Goal: Information Seeking & Learning: Find specific fact

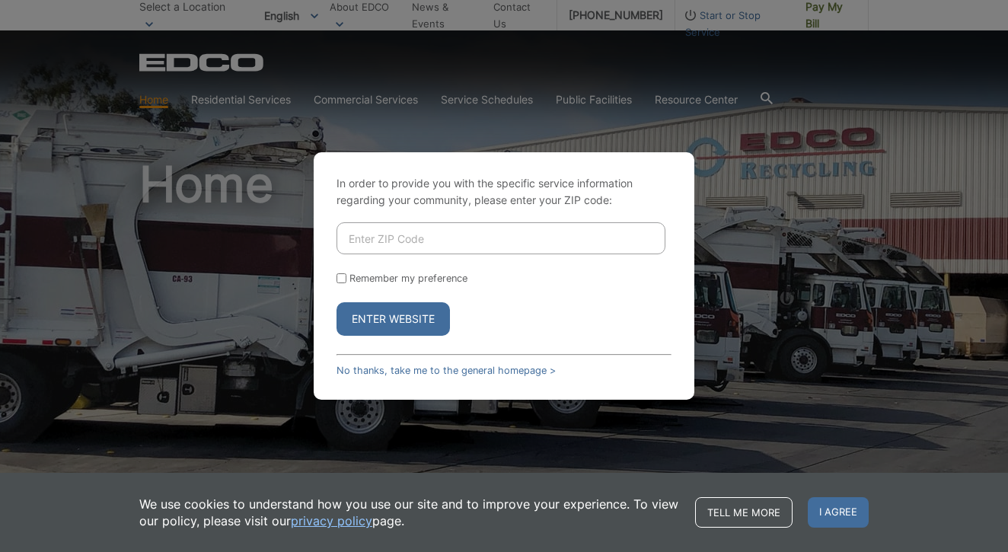
click at [431, 235] on input "Enter ZIP Code" at bounding box center [501, 238] width 329 height 32
type input "90245"
click at [400, 319] on button "Enter Website" at bounding box center [393, 319] width 113 height 34
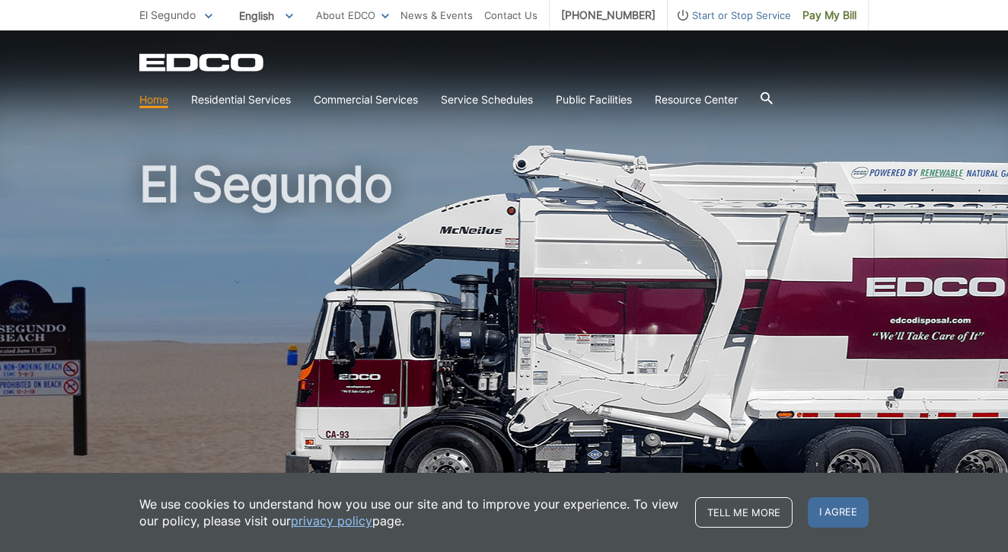
click at [209, 16] on icon at bounding box center [209, 16] width 8 height 5
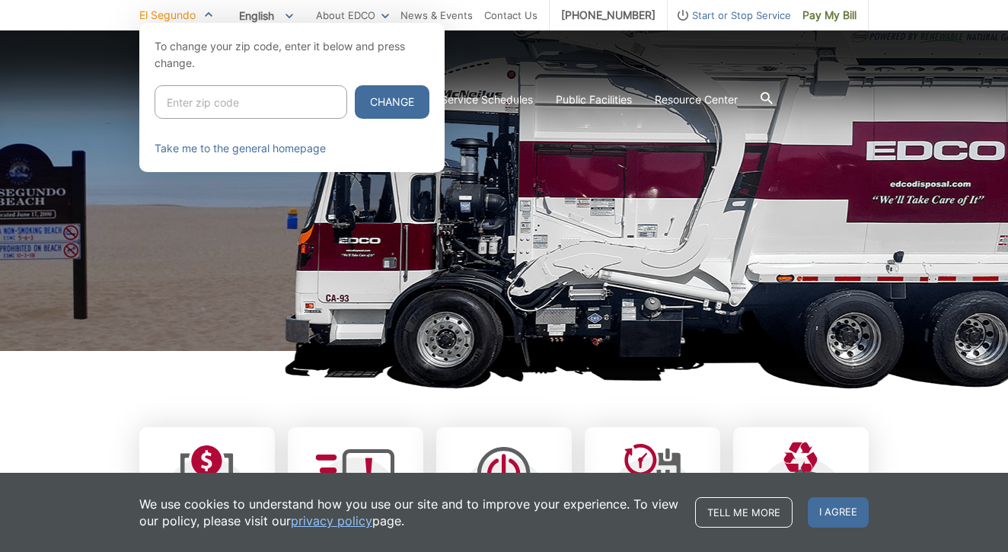
scroll to position [139, 0]
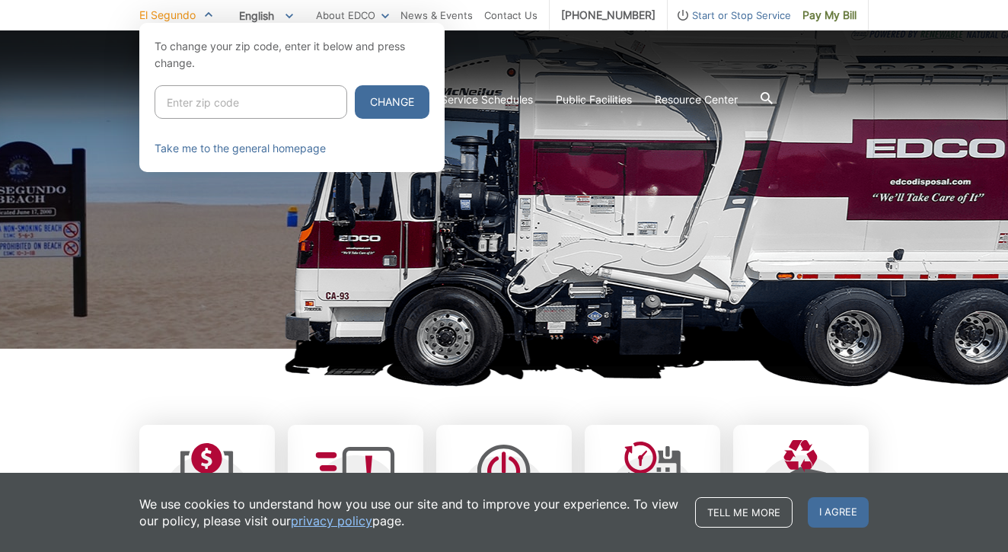
click at [110, 93] on div at bounding box center [504, 299] width 1008 height 552
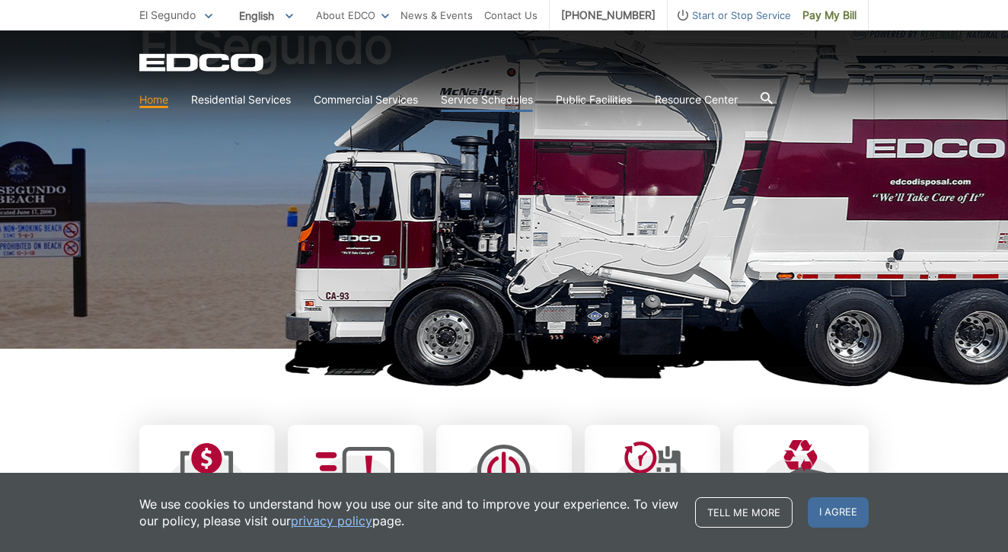
click at [488, 99] on link "Service Schedules" at bounding box center [487, 99] width 92 height 17
click at [770, 96] on icon at bounding box center [767, 98] width 12 height 12
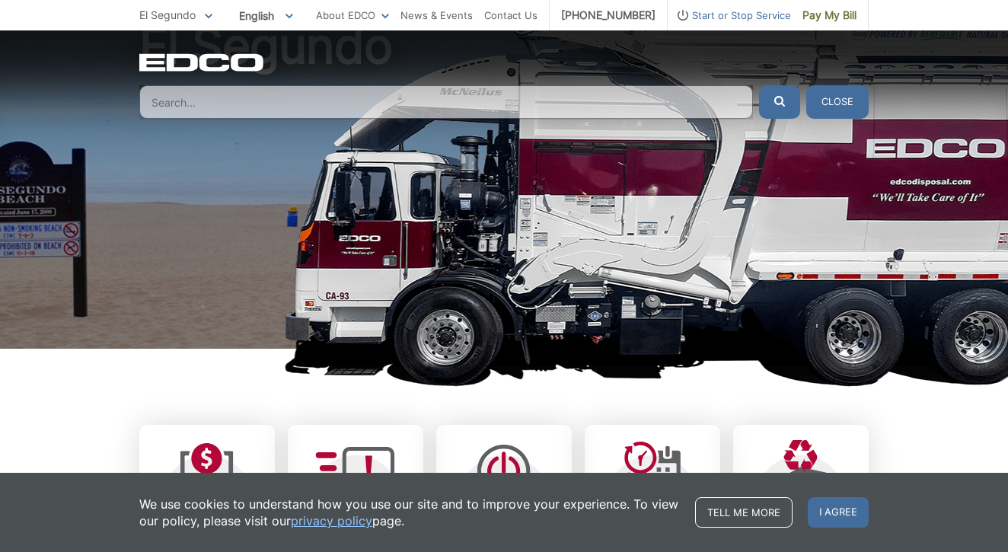
click at [206, 102] on input "Search" at bounding box center [446, 102] width 614 height 34
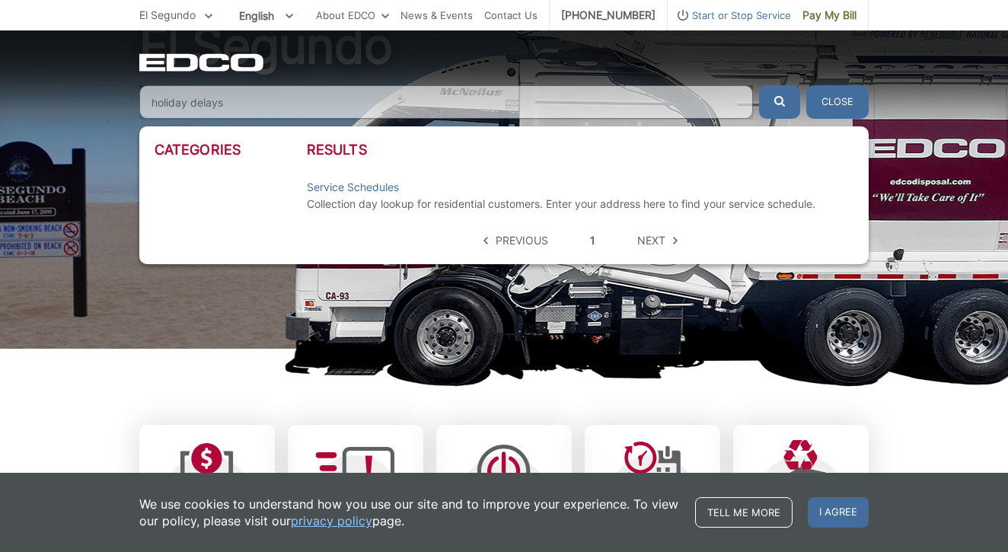
click at [779, 102] on button "submit" at bounding box center [779, 102] width 41 height 34
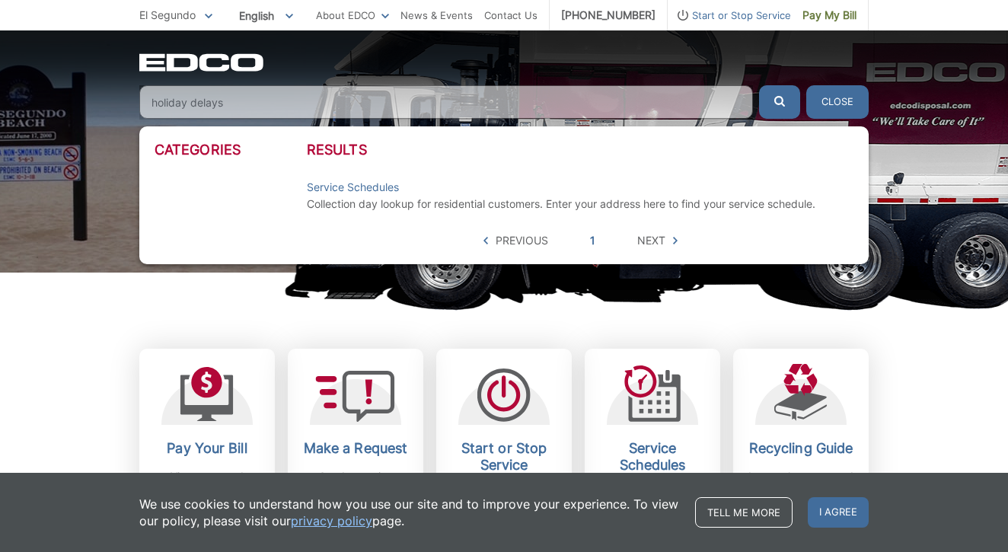
scroll to position [214, 0]
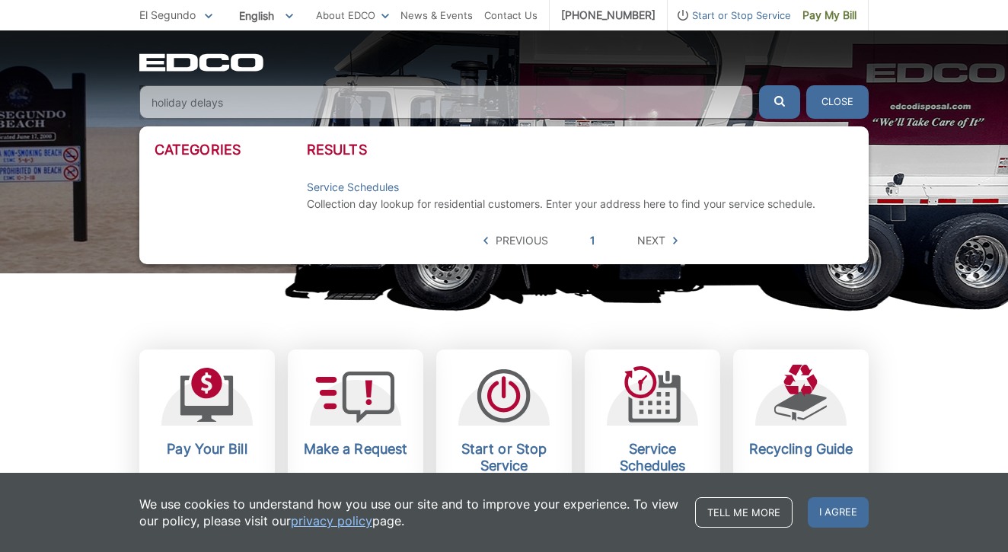
click at [409, 178] on li "Service Schedules Collection day lookup for residential customers. Enter your a…" at bounding box center [580, 195] width 547 height 49
click at [284, 101] on input "holiday delays" at bounding box center [446, 102] width 614 height 34
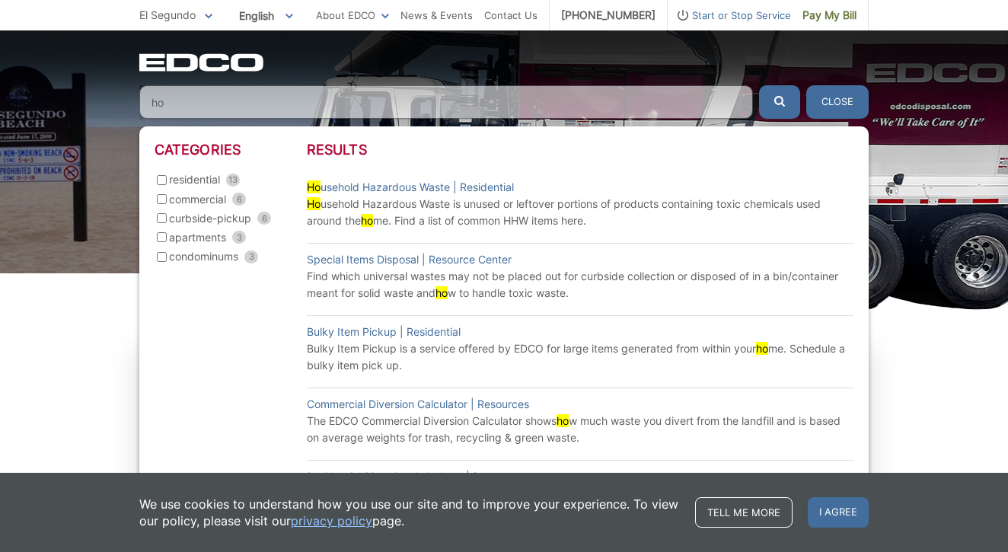
type input "h"
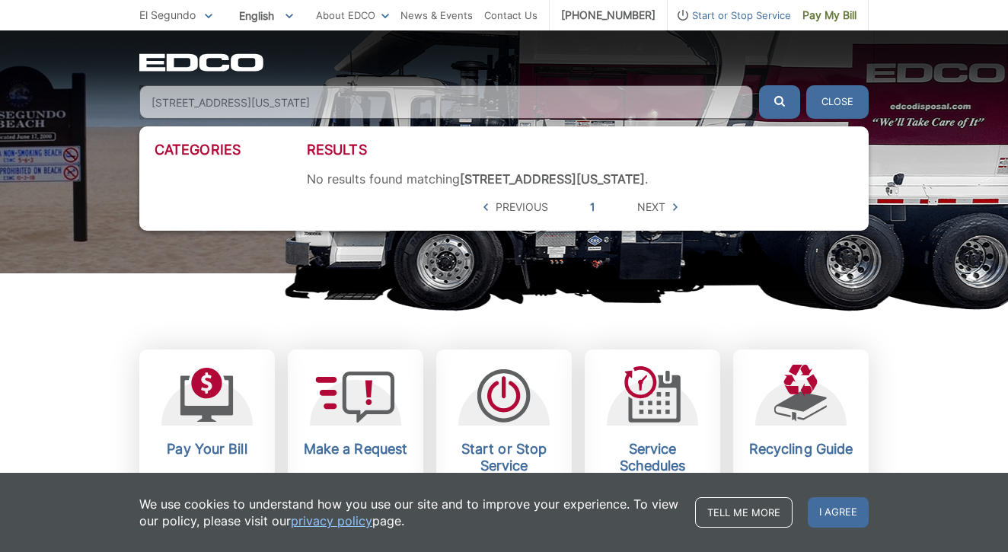
type input "852 Maryland Street"
click at [780, 101] on icon "submit" at bounding box center [779, 101] width 11 height 11
click at [653, 212] on span "Next" at bounding box center [651, 207] width 28 height 17
click at [662, 199] on span "Next" at bounding box center [651, 207] width 28 height 17
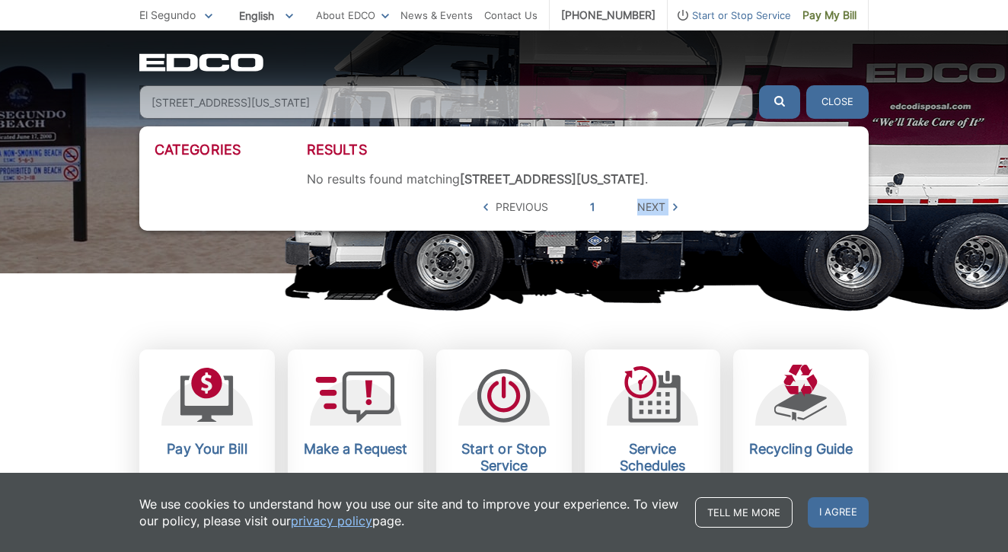
click at [662, 199] on span "Next" at bounding box center [651, 207] width 28 height 17
click at [663, 200] on span "Next" at bounding box center [651, 207] width 28 height 17
drag, startPoint x: 222, startPoint y: 105, endPoint x: 223, endPoint y: 31, distance: 73.9
click at [219, 68] on div "EDCO Logo Home Residential Services Curbside Pickup Recycling Organic Recycling…" at bounding box center [503, 85] width 729 height 65
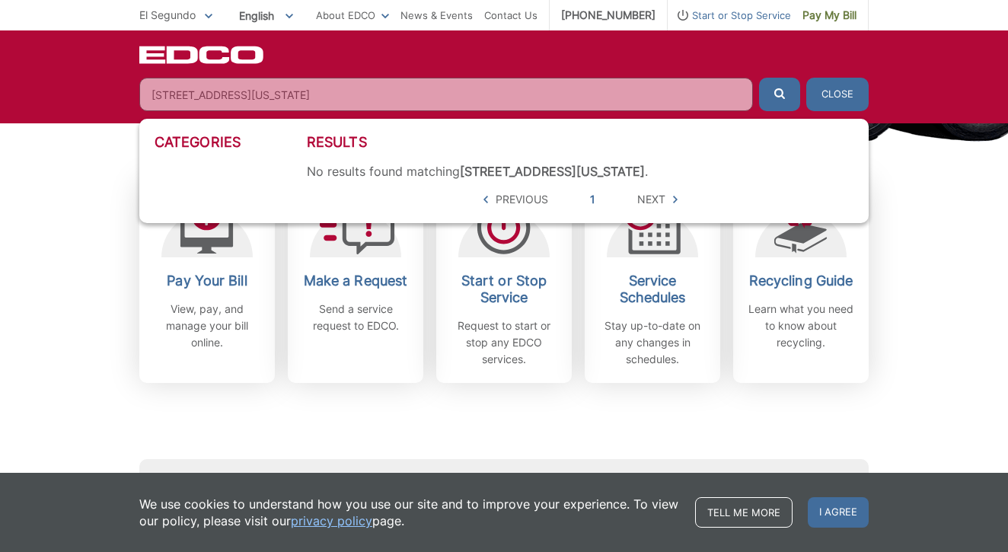
scroll to position [380, 0]
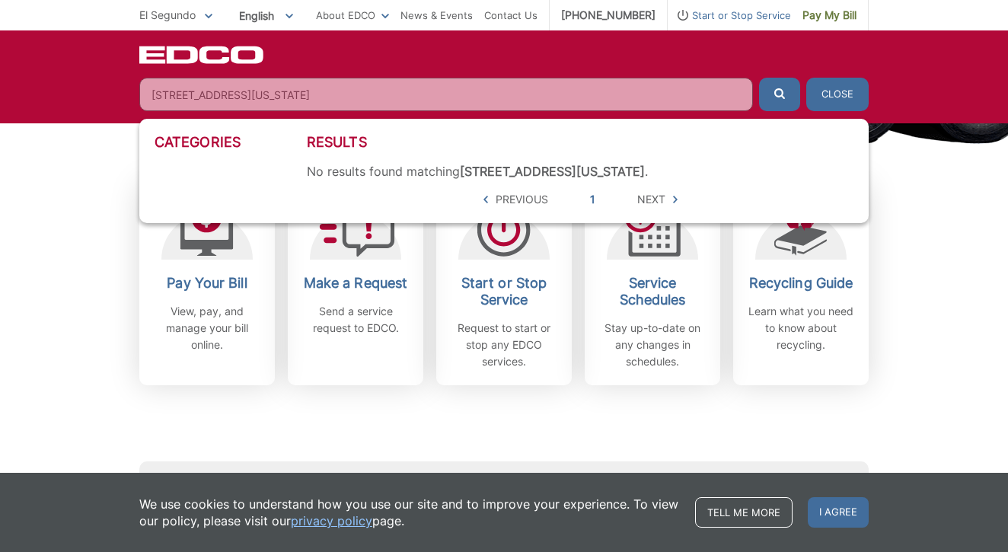
drag, startPoint x: 653, startPoint y: 204, endPoint x: 748, endPoint y: 190, distance: 96.2
click at [663, 201] on span "Next" at bounding box center [651, 199] width 28 height 17
click at [838, 82] on button "Close" at bounding box center [837, 95] width 62 height 34
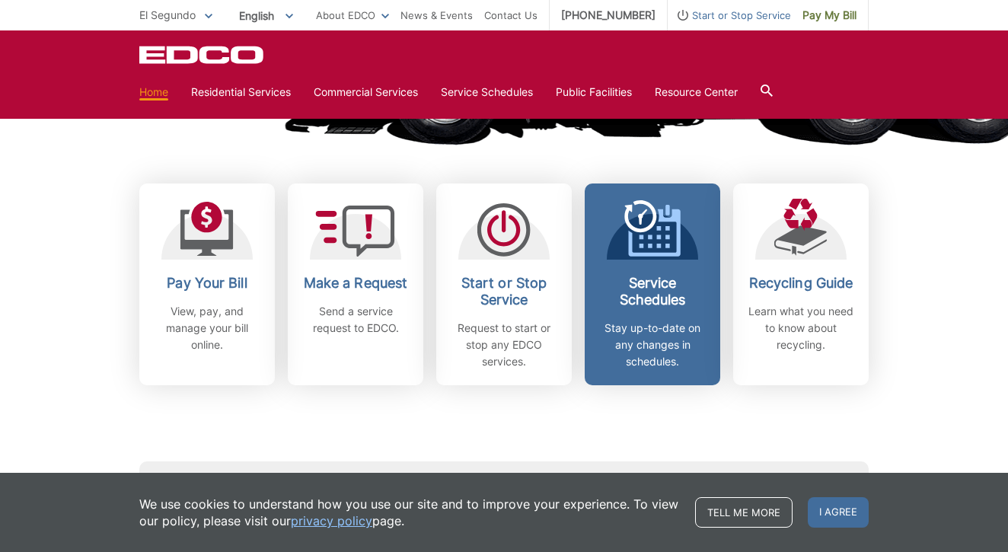
click at [661, 297] on h2 "Service Schedules" at bounding box center [652, 292] width 113 height 34
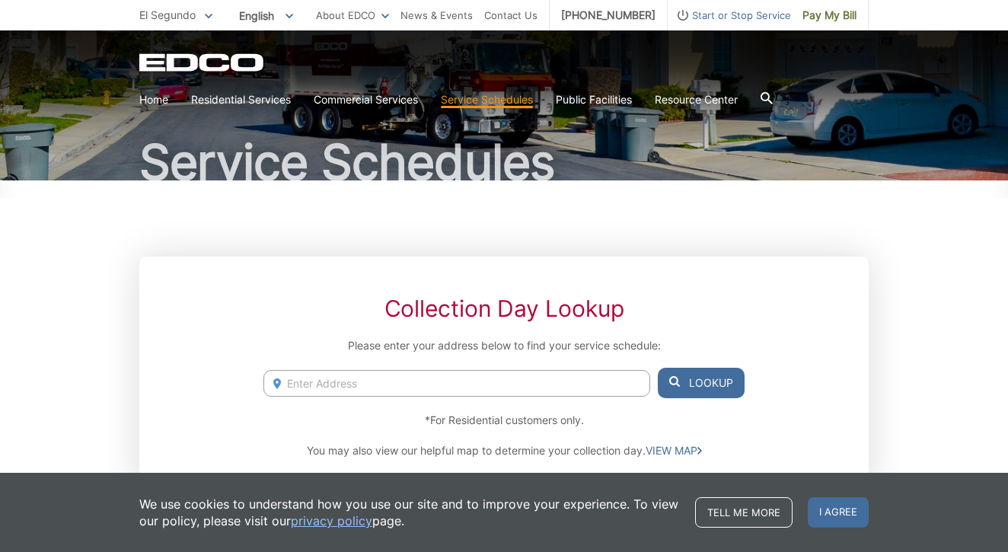
scroll to position [88, 0]
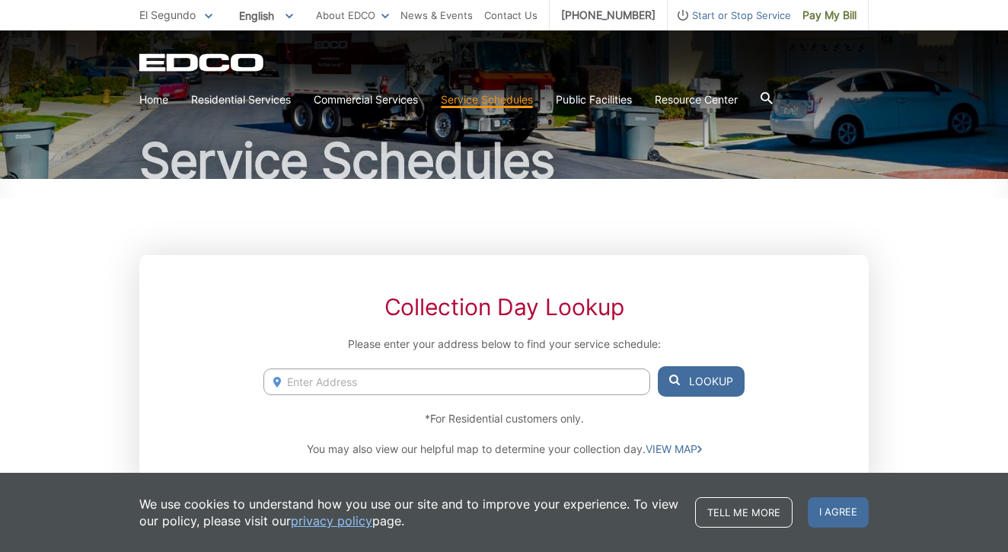
click at [289, 381] on input "Enter Address" at bounding box center [456, 382] width 387 height 27
type input "852 Maryland Street El Segundo 90245"
click at [675, 378] on icon at bounding box center [674, 380] width 11 height 11
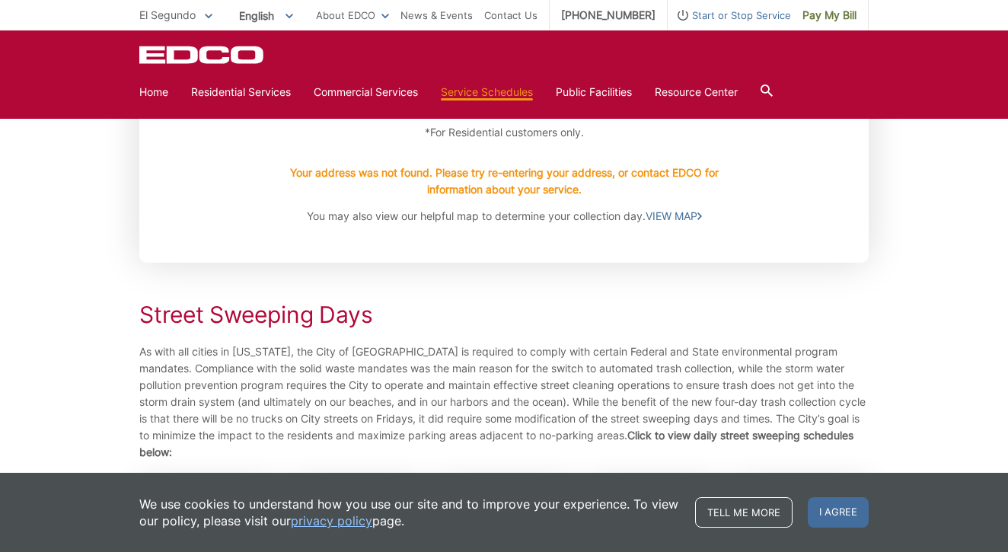
scroll to position [374, 0]
click at [691, 217] on link "VIEW MAP" at bounding box center [674, 216] width 56 height 17
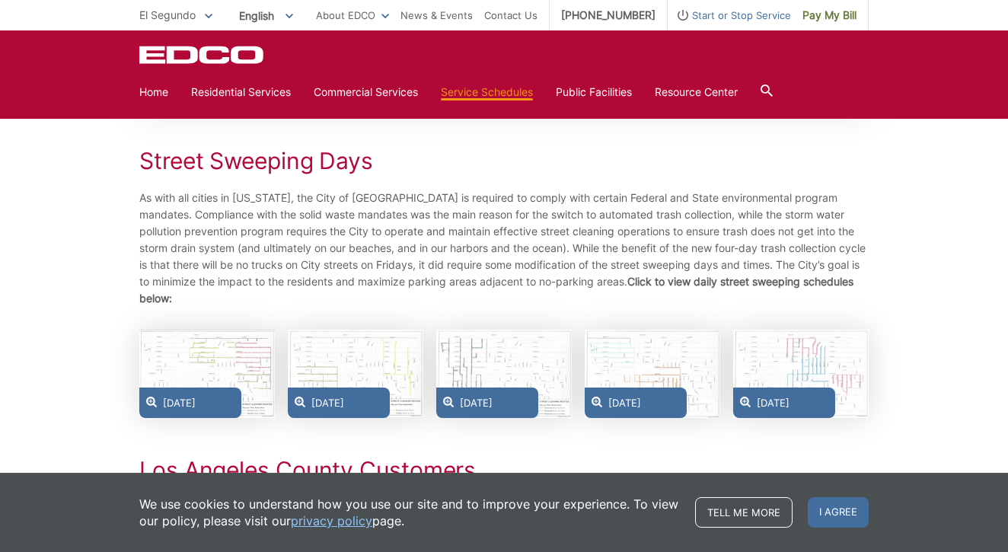
scroll to position [515, 0]
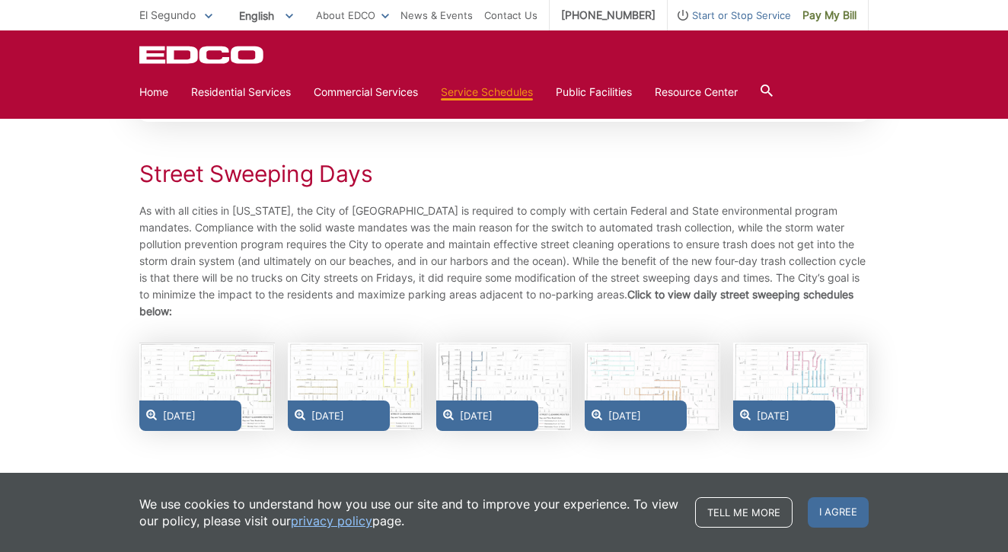
click at [642, 411] on div "Thursday" at bounding box center [636, 415] width 102 height 30
click at [790, 413] on div "Friday" at bounding box center [784, 415] width 102 height 30
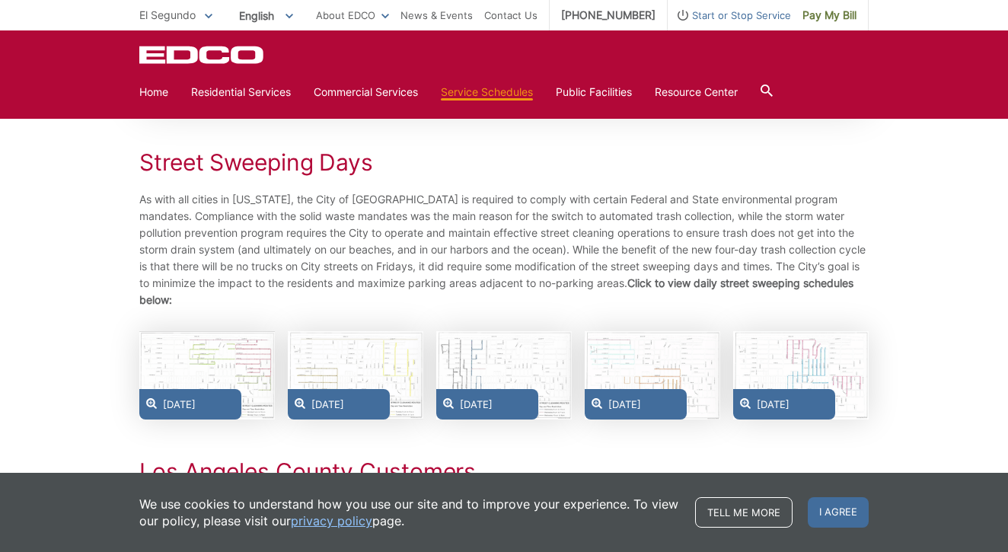
click at [773, 88] on icon at bounding box center [767, 91] width 12 height 12
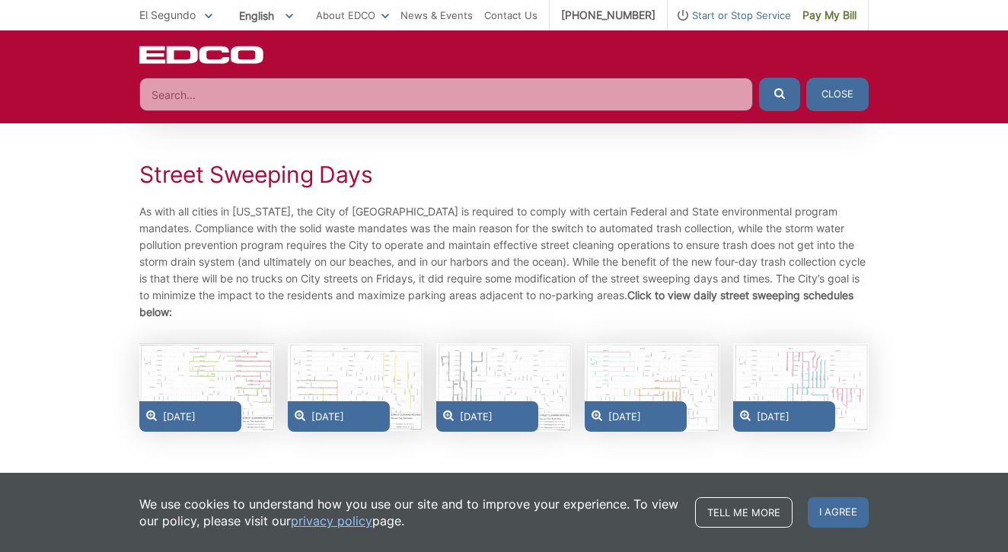
scroll to position [517, 0]
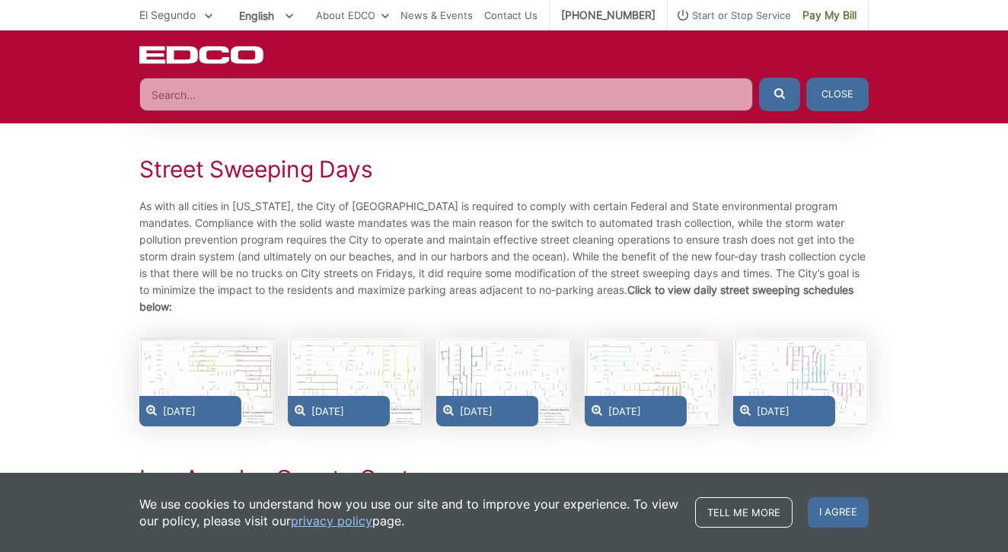
click at [271, 96] on input "Search" at bounding box center [446, 95] width 614 height 34
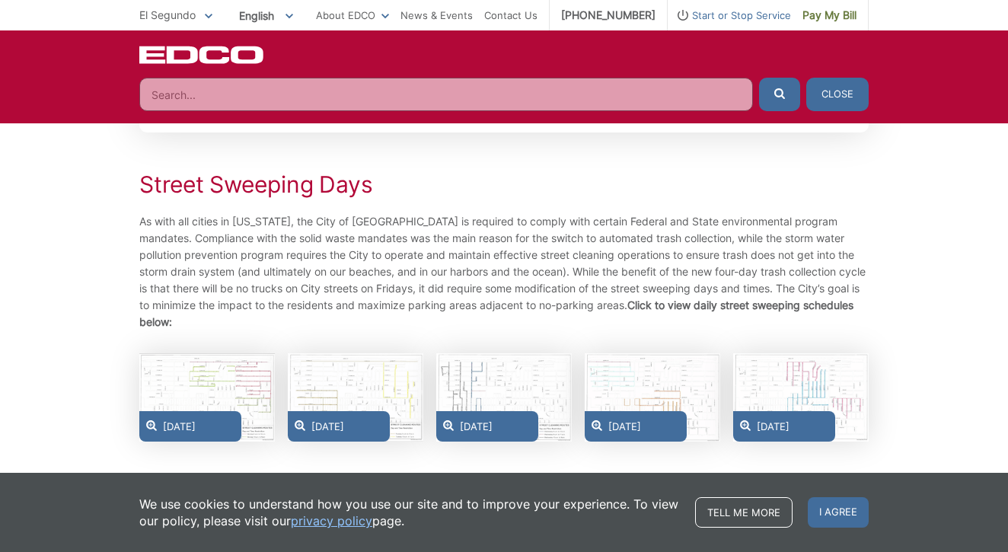
scroll to position [503, 0]
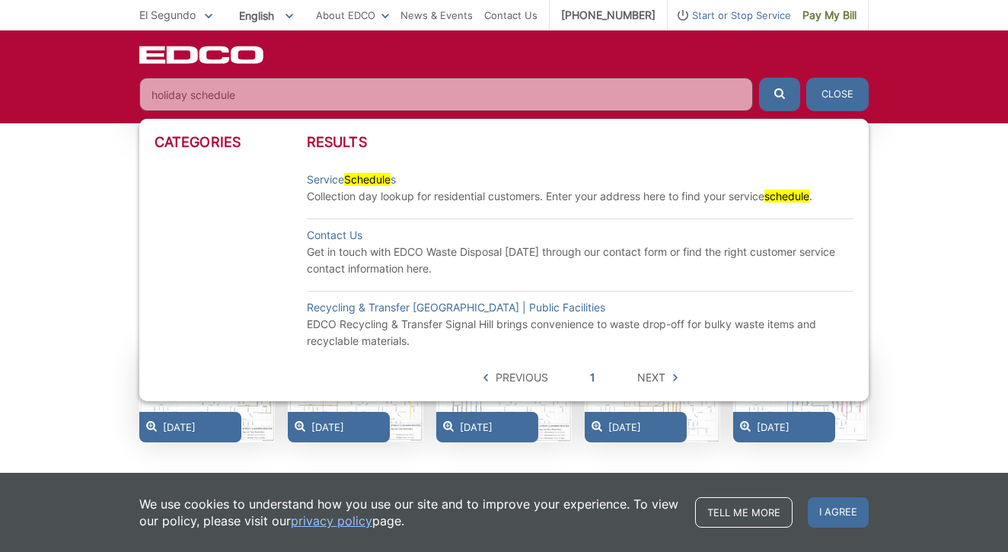
click at [779, 94] on button "submit" at bounding box center [779, 95] width 41 height 34
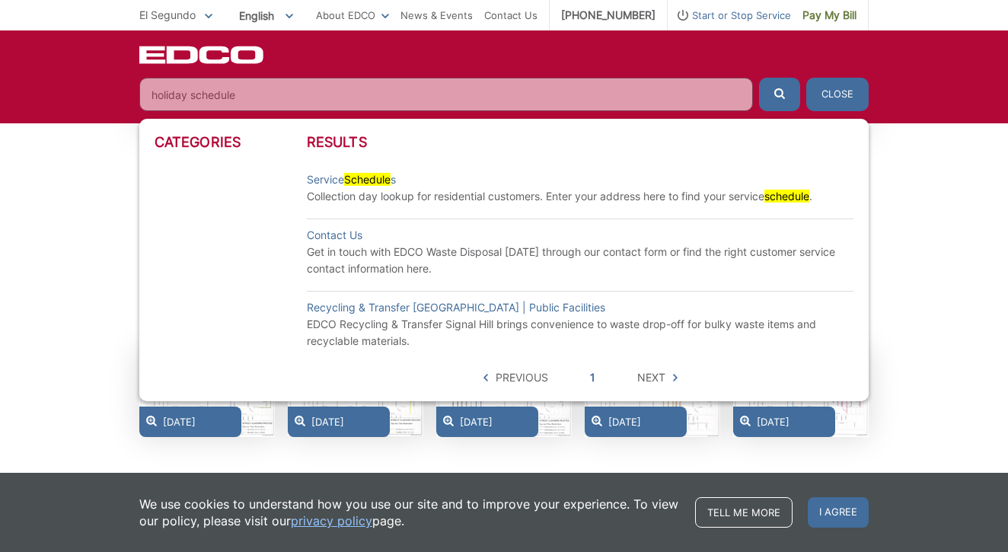
scroll to position [509, 0]
click at [782, 89] on icon "submit" at bounding box center [779, 93] width 11 height 11
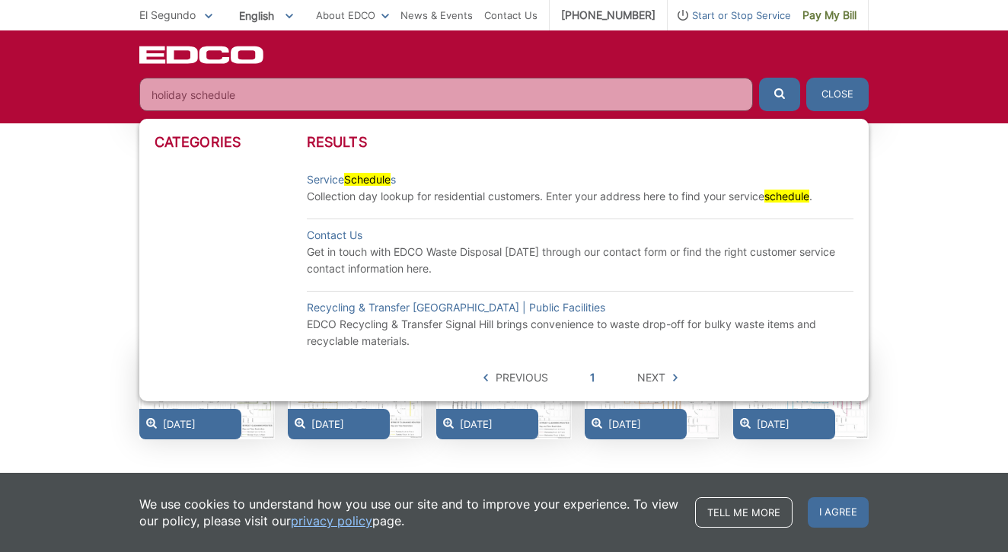
click at [327, 199] on p "Collection day lookup for residential customers. Enter your address here to fin…" at bounding box center [580, 196] width 547 height 17
click at [327, 208] on li "Service Schedule s Collection day lookup for residential customers. Enter your …" at bounding box center [580, 188] width 547 height 49
click at [327, 207] on li "Service Schedule s Collection day lookup for residential customers. Enter your …" at bounding box center [580, 188] width 547 height 49
click at [238, 93] on input "holiday schedule" at bounding box center [446, 95] width 614 height 34
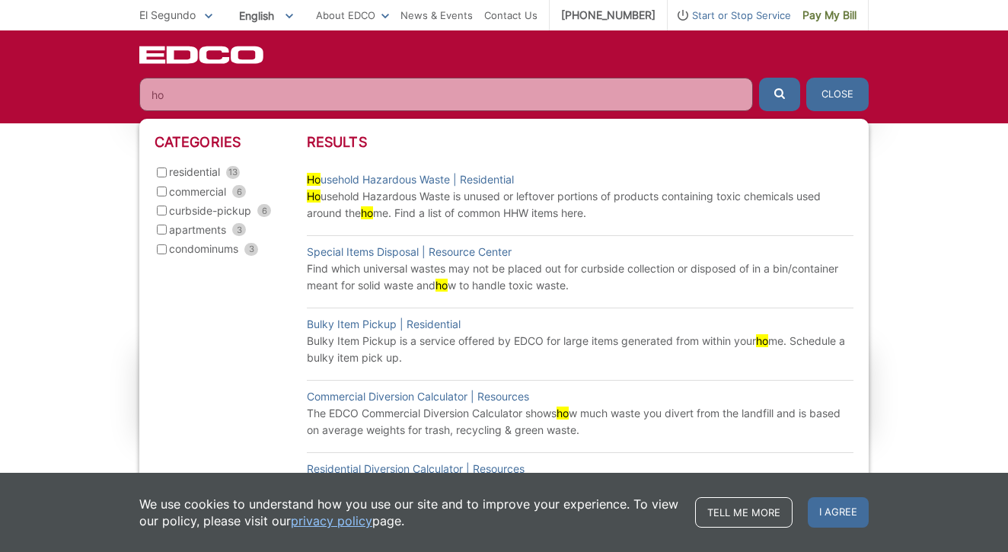
type input "h"
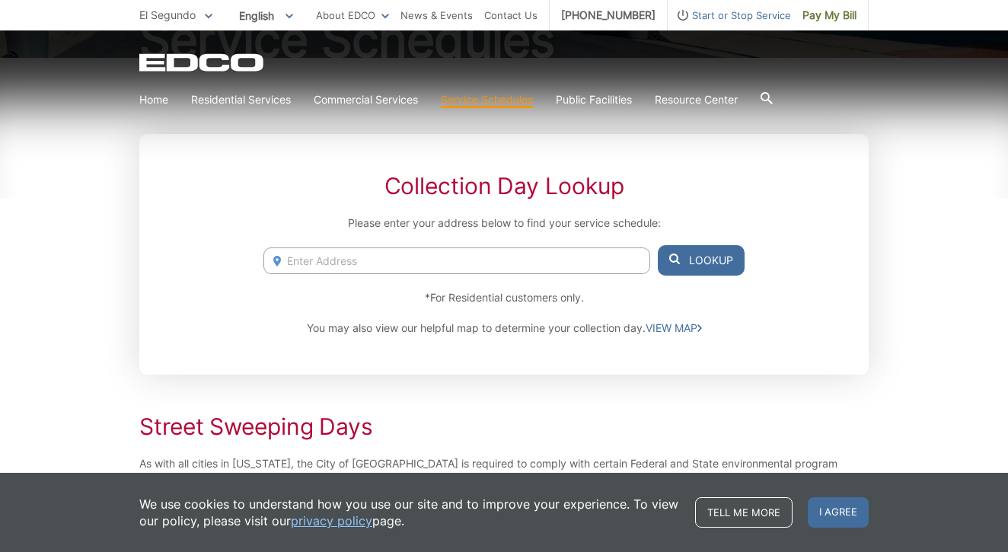
scroll to position [211, 0]
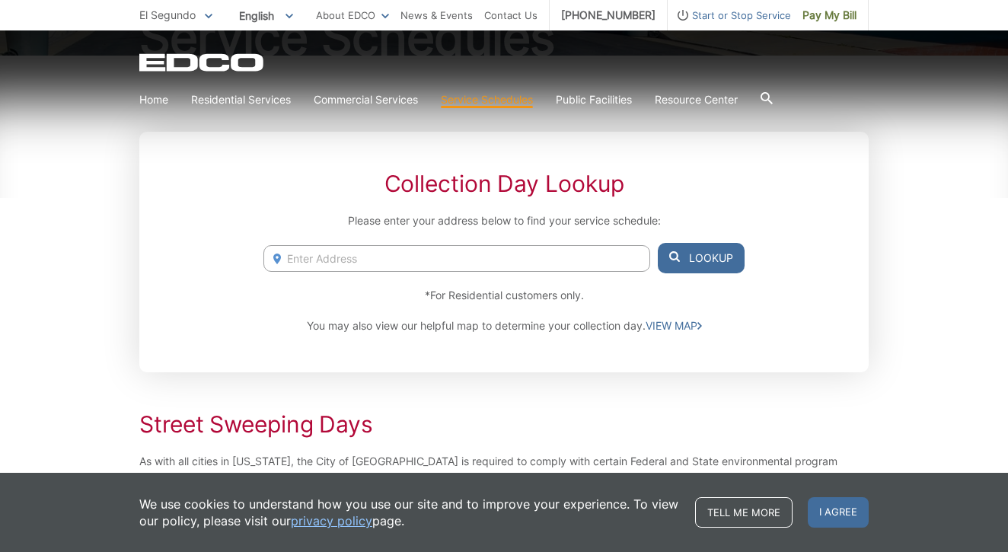
click at [370, 259] on input "Enter Address" at bounding box center [456, 258] width 387 height 27
type input "[STREET_ADDRESS][US_STATE]"
click at [711, 254] on button "Lookup" at bounding box center [701, 258] width 87 height 30
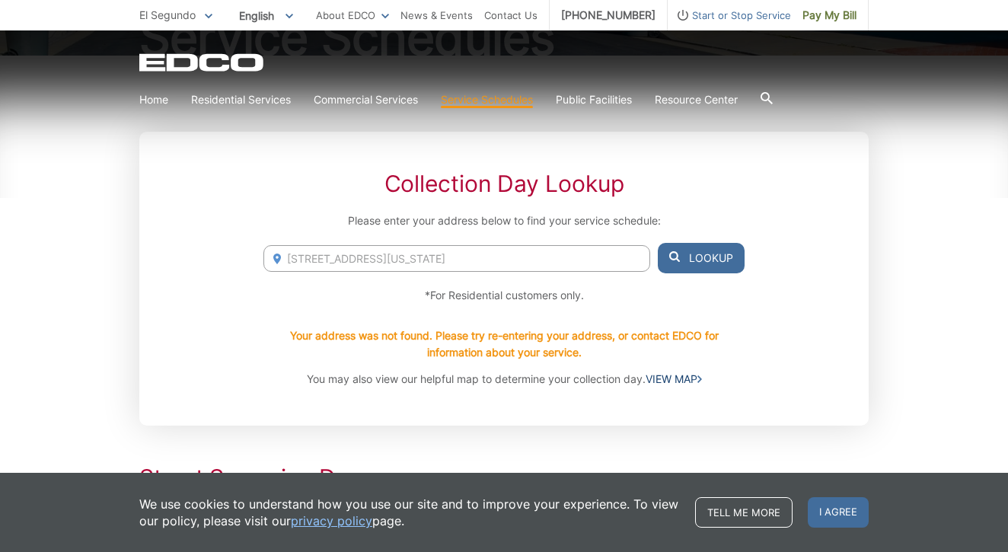
click at [674, 377] on link "VIEW MAP" at bounding box center [674, 379] width 56 height 17
